Goal: Task Accomplishment & Management: Manage account settings

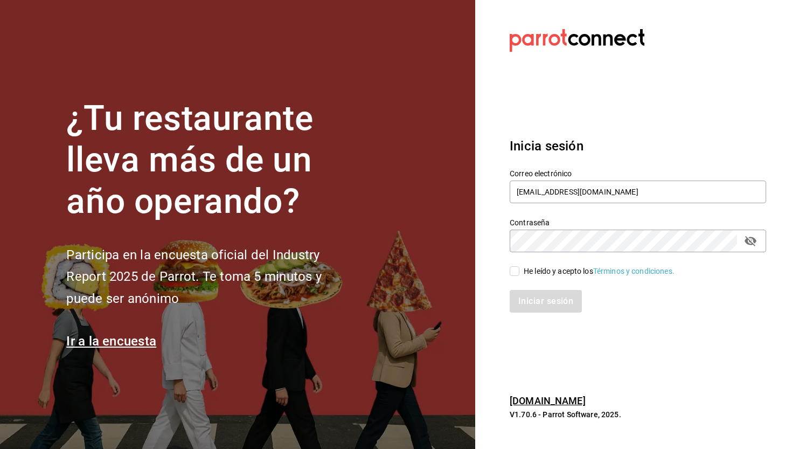
type input "[EMAIL_ADDRESS][DOMAIN_NAME]"
click at [517, 275] on input "He leído y acepto los Términos y condiciones." at bounding box center [515, 271] width 10 height 10
checkbox input "true"
click at [533, 297] on button "Iniciar sesión" at bounding box center [546, 301] width 73 height 23
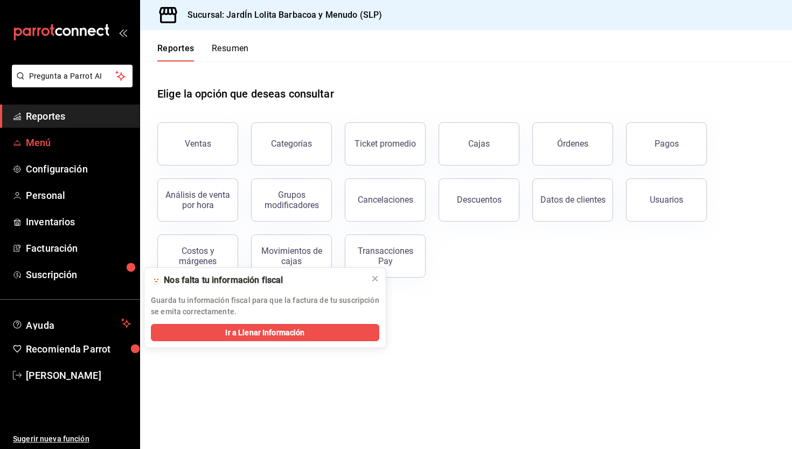
click at [65, 150] on link "Menú" at bounding box center [70, 142] width 140 height 23
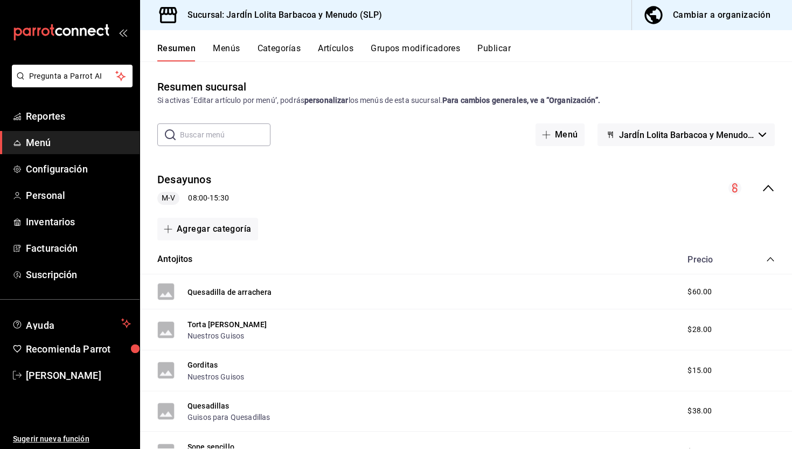
click at [398, 52] on button "Grupos modificadores" at bounding box center [415, 52] width 89 height 18
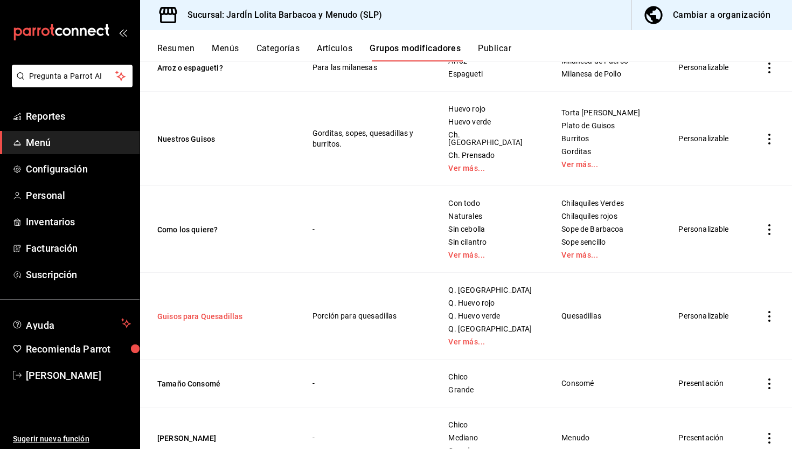
scroll to position [411, 0]
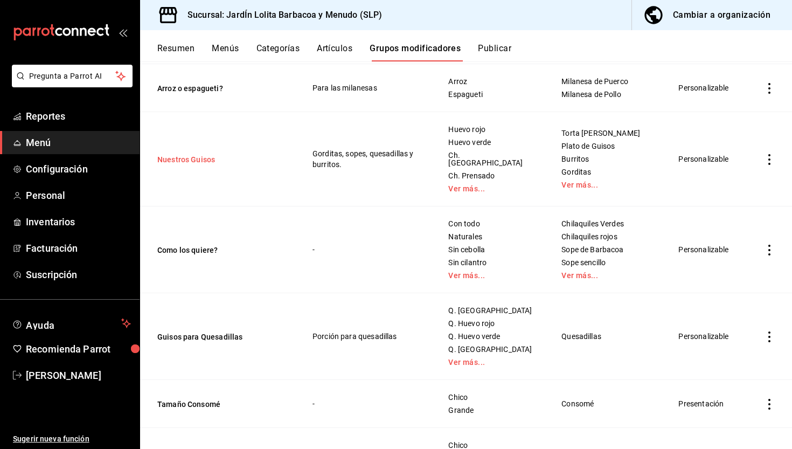
click at [190, 157] on button "Nuestros Guisos" at bounding box center [221, 159] width 129 height 11
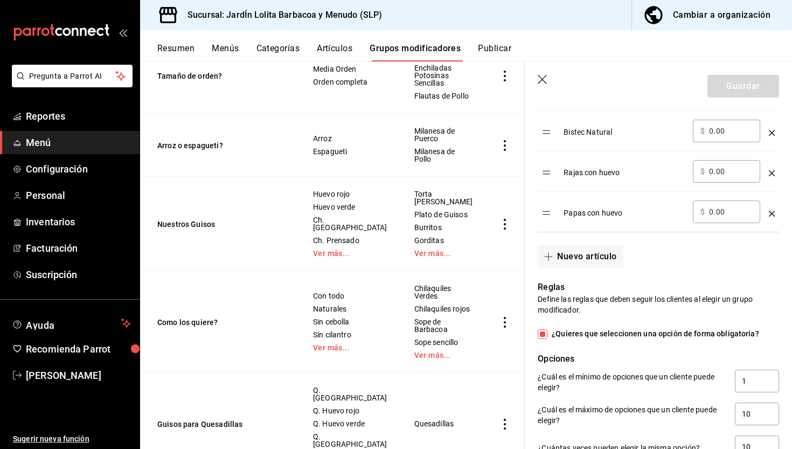
scroll to position [1466, 0]
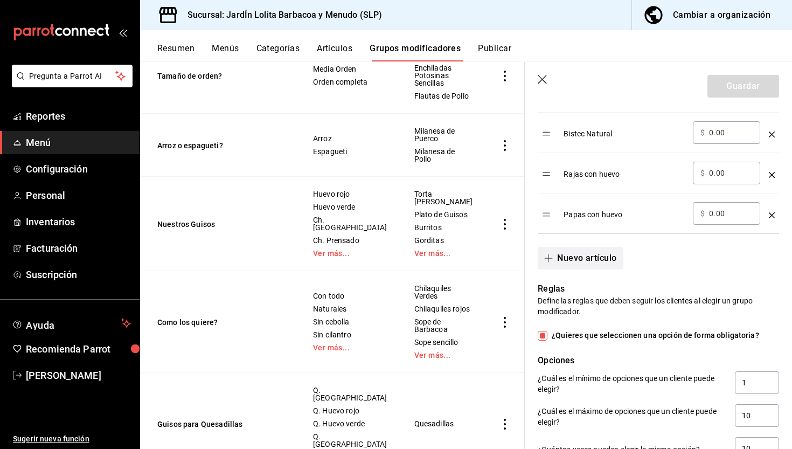
click at [576, 264] on button "Nuevo artículo" at bounding box center [580, 258] width 85 height 23
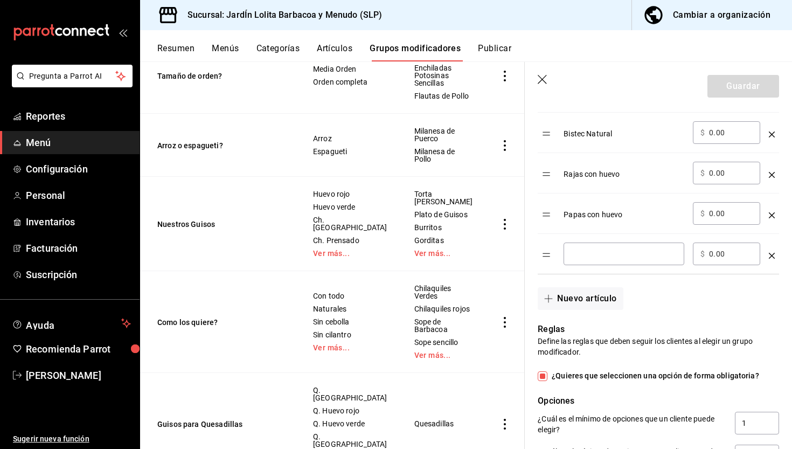
click at [590, 262] on div "​" at bounding box center [624, 254] width 121 height 23
drag, startPoint x: 590, startPoint y: 262, endPoint x: 644, endPoint y: 273, distance: 55.0
click at [644, 273] on td "Requeson ​" at bounding box center [623, 254] width 129 height 40
click at [603, 255] on input "Requeson" at bounding box center [624, 253] width 106 height 11
click at [644, 272] on td "Requesón ​" at bounding box center [623, 254] width 129 height 40
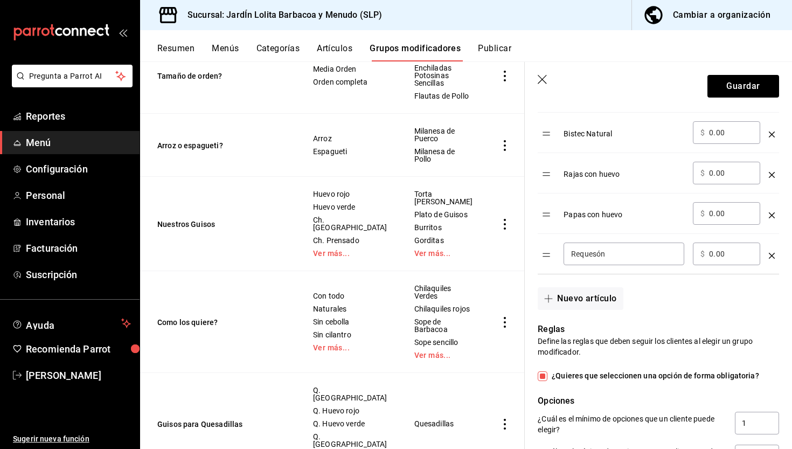
click at [604, 257] on input "Requesón" at bounding box center [624, 253] width 106 height 11
click at [666, 305] on div "Nuevo artículo" at bounding box center [652, 292] width 254 height 36
click at [601, 254] on input "Requeson" at bounding box center [624, 253] width 106 height 11
type input "Requesón"
click at [652, 289] on div "Nuevo artículo" at bounding box center [652, 292] width 254 height 36
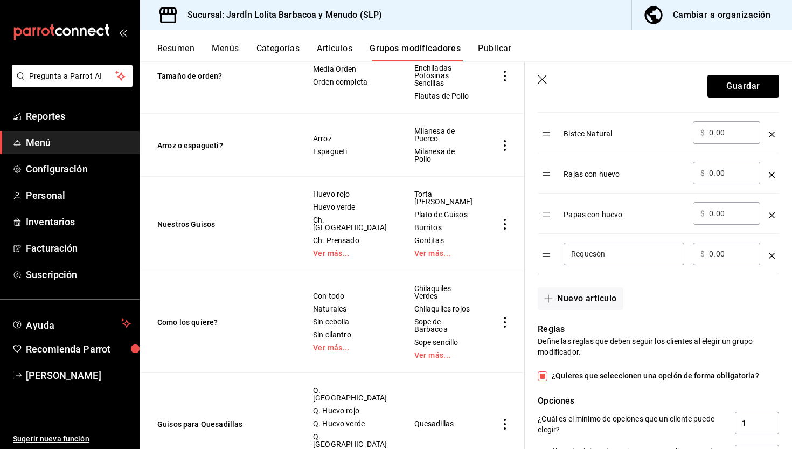
click at [624, 261] on div "Requesón ​" at bounding box center [624, 254] width 121 height 23
click at [625, 258] on input "Requesón" at bounding box center [624, 253] width 106 height 11
click at [638, 285] on div "Nuevo artículo" at bounding box center [652, 292] width 254 height 36
click at [733, 95] on button "Guardar" at bounding box center [744, 86] width 72 height 23
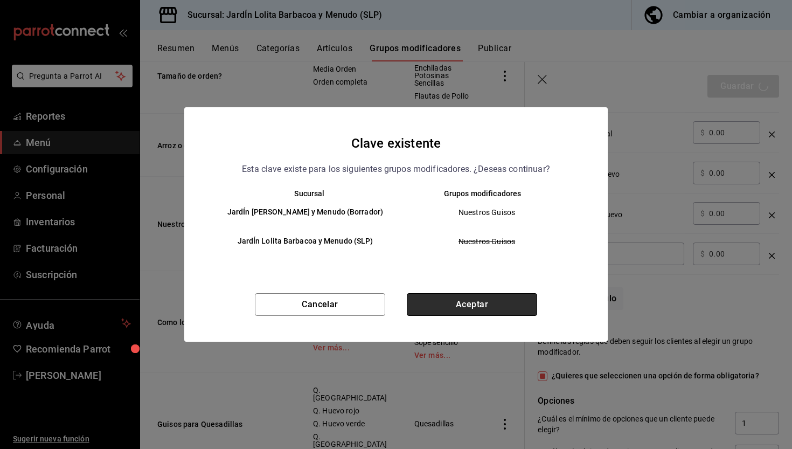
click at [520, 300] on button "Aceptar" at bounding box center [472, 304] width 130 height 23
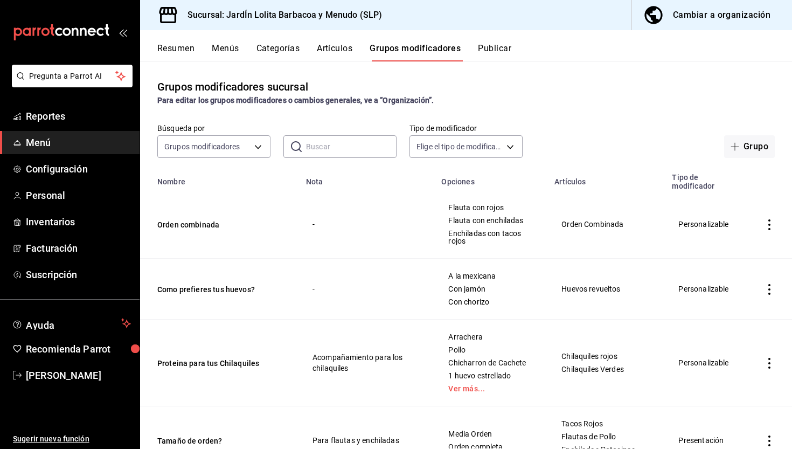
click at [490, 53] on button "Publicar" at bounding box center [494, 52] width 33 height 18
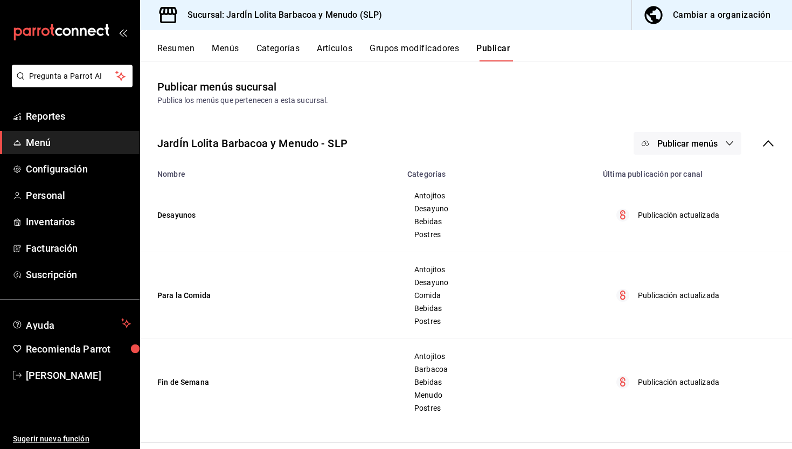
click at [710, 141] on span "Publicar menús" at bounding box center [688, 144] width 60 height 10
click at [710, 169] on li "Punto de venta" at bounding box center [688, 178] width 99 height 30
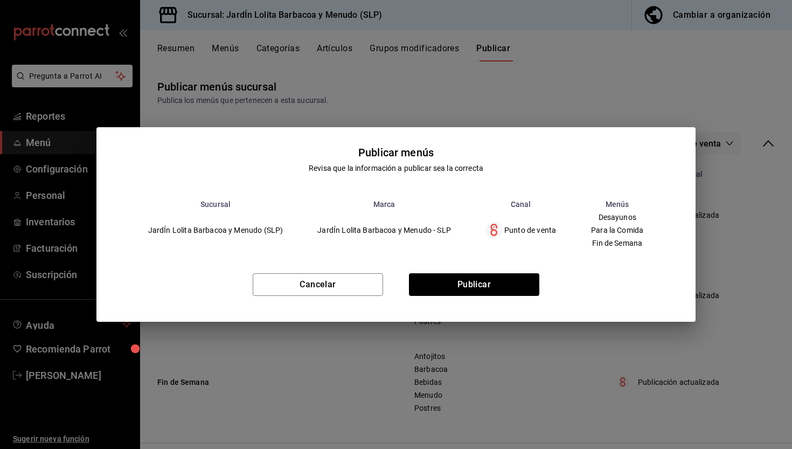
click at [500, 272] on div "Cancelar Publicar" at bounding box center [396, 289] width 600 height 66
click at [500, 278] on button "Publicar" at bounding box center [474, 284] width 130 height 23
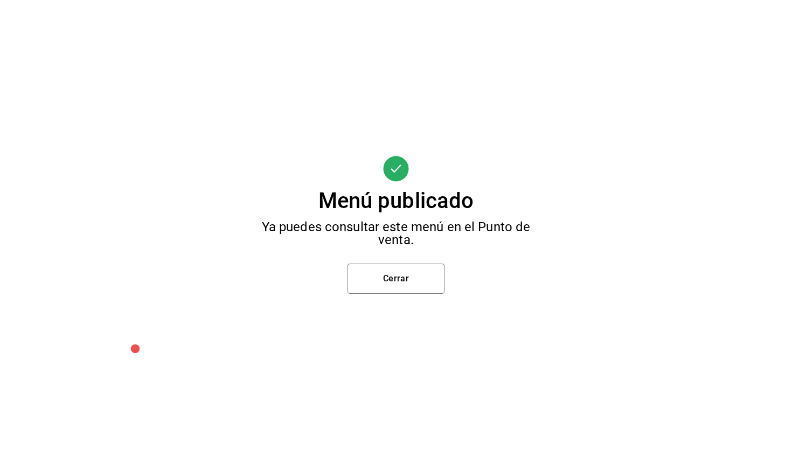
click at [423, 294] on div "Menú publicado Ya puedes consultar este menú en el Punto de venta. Cerrar" at bounding box center [396, 224] width 792 height 449
click at [419, 284] on button "Cerrar" at bounding box center [396, 279] width 97 height 30
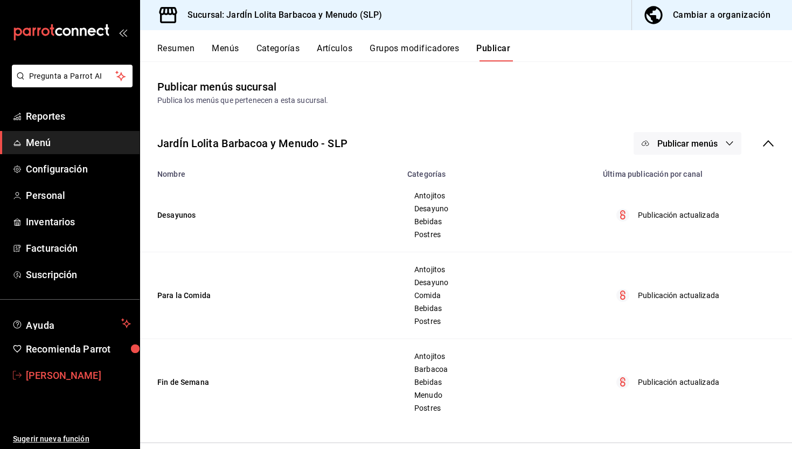
click at [101, 370] on span "[PERSON_NAME]" at bounding box center [78, 375] width 105 height 15
